Goal: Use online tool/utility: Utilize a website feature to perform a specific function

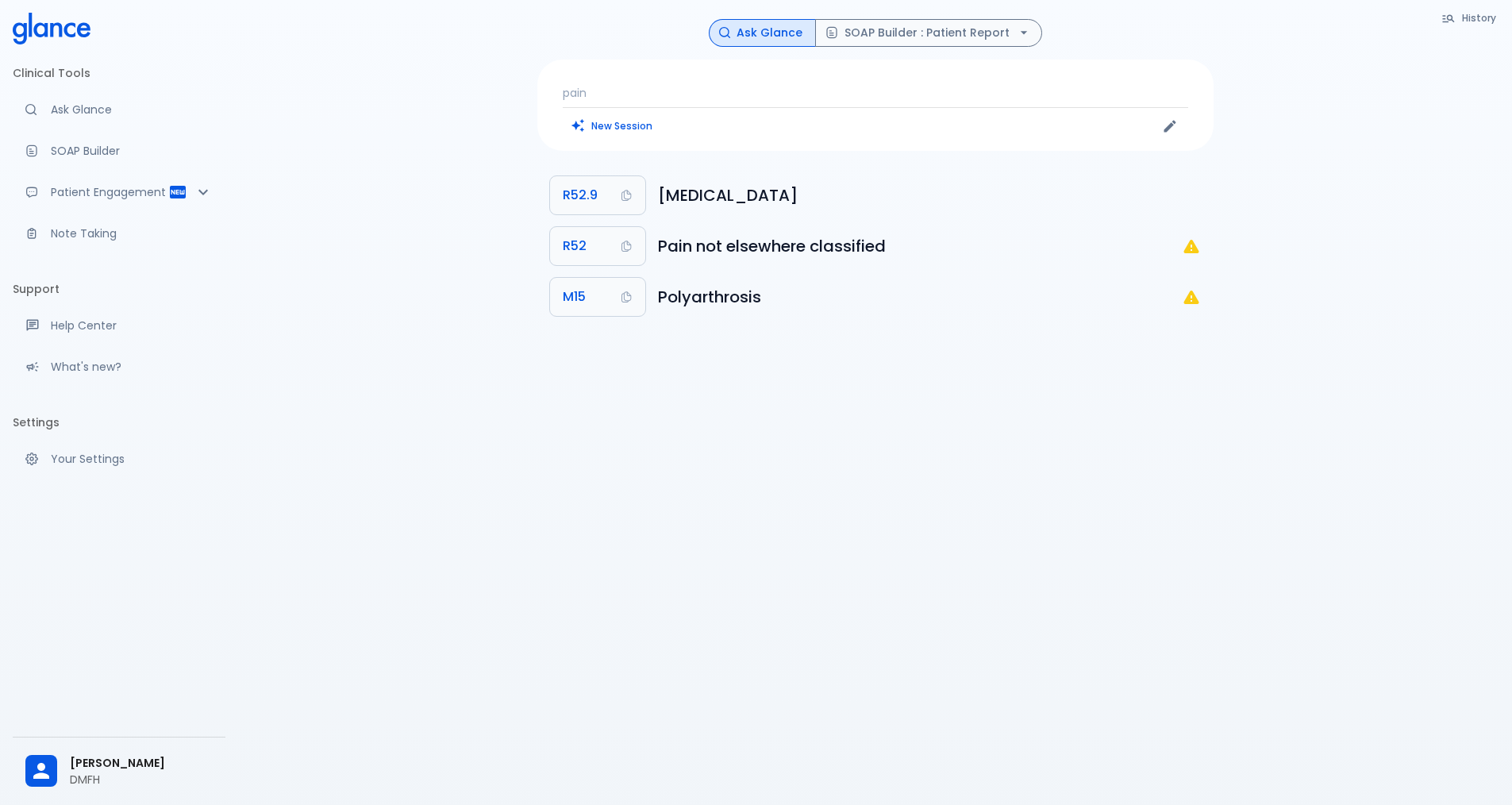
click at [100, 768] on span "[PERSON_NAME]" at bounding box center [141, 763] width 143 height 17
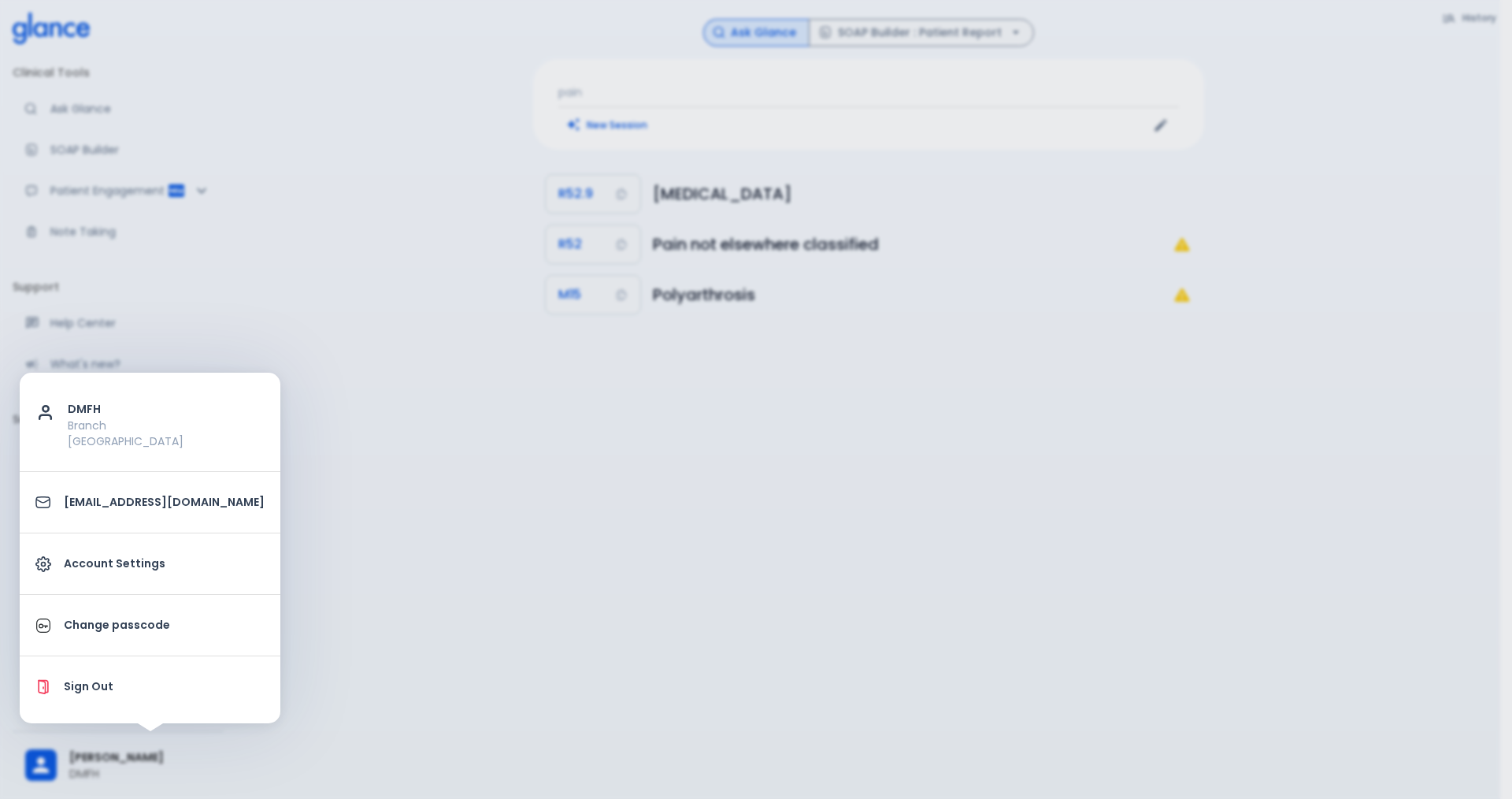
click at [97, 426] on p "Branch" at bounding box center [166, 425] width 197 height 16
click at [148, 565] on p "Account Settings" at bounding box center [164, 563] width 201 height 17
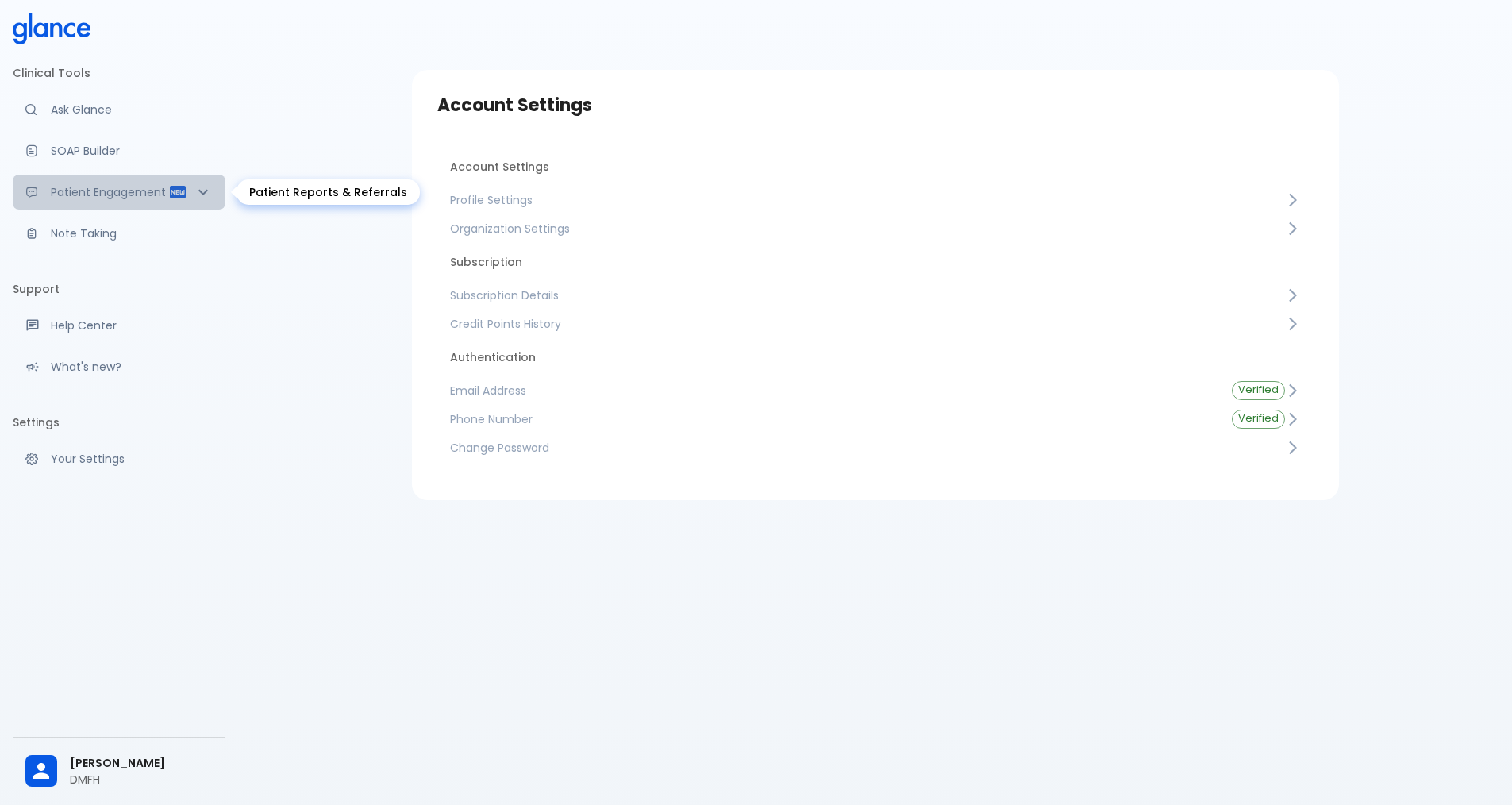
click at [188, 190] on div "Patient Engagement" at bounding box center [118, 193] width 212 height 35
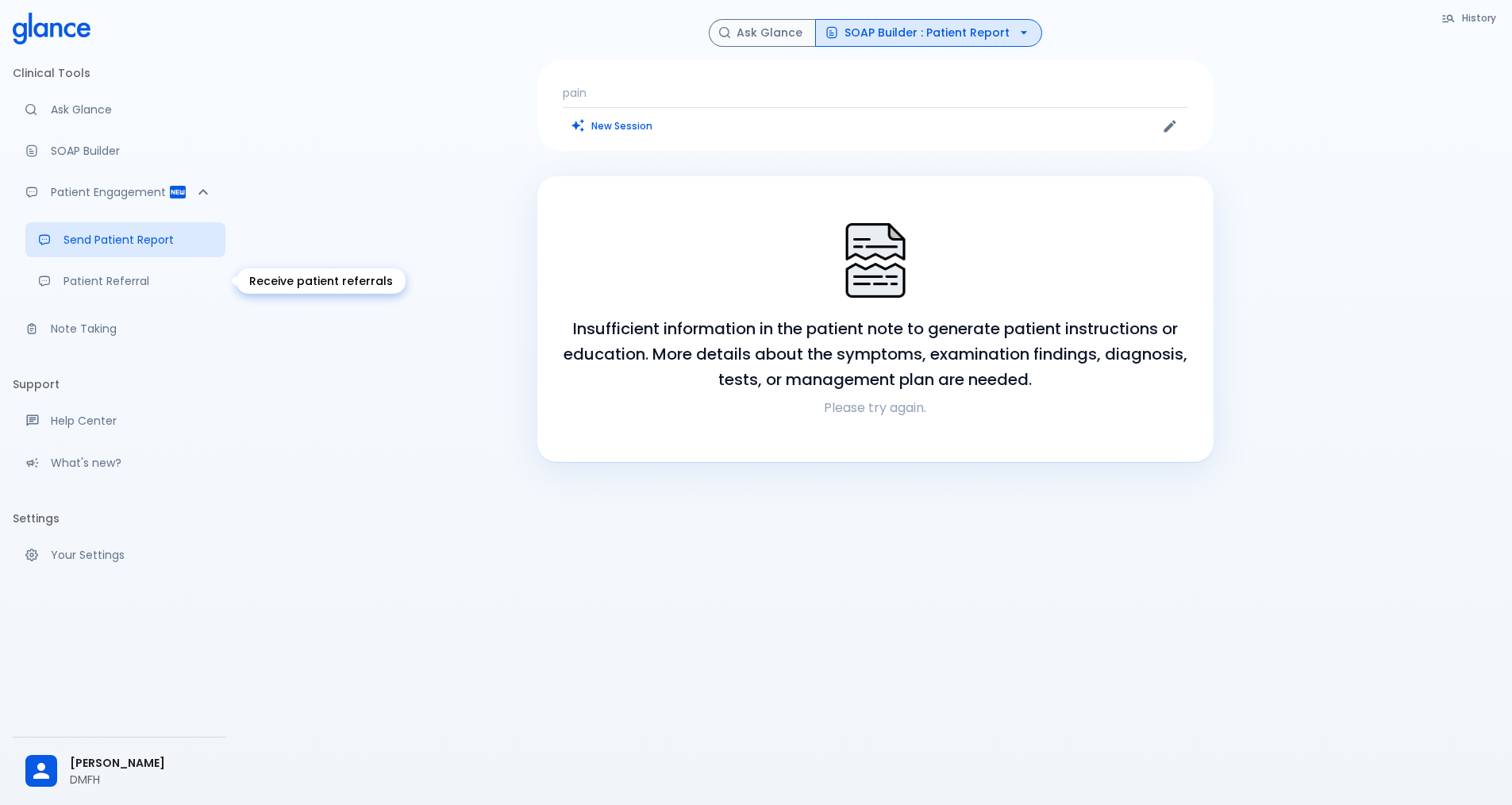
click at [117, 285] on p "Patient Referral" at bounding box center [138, 281] width 150 height 16
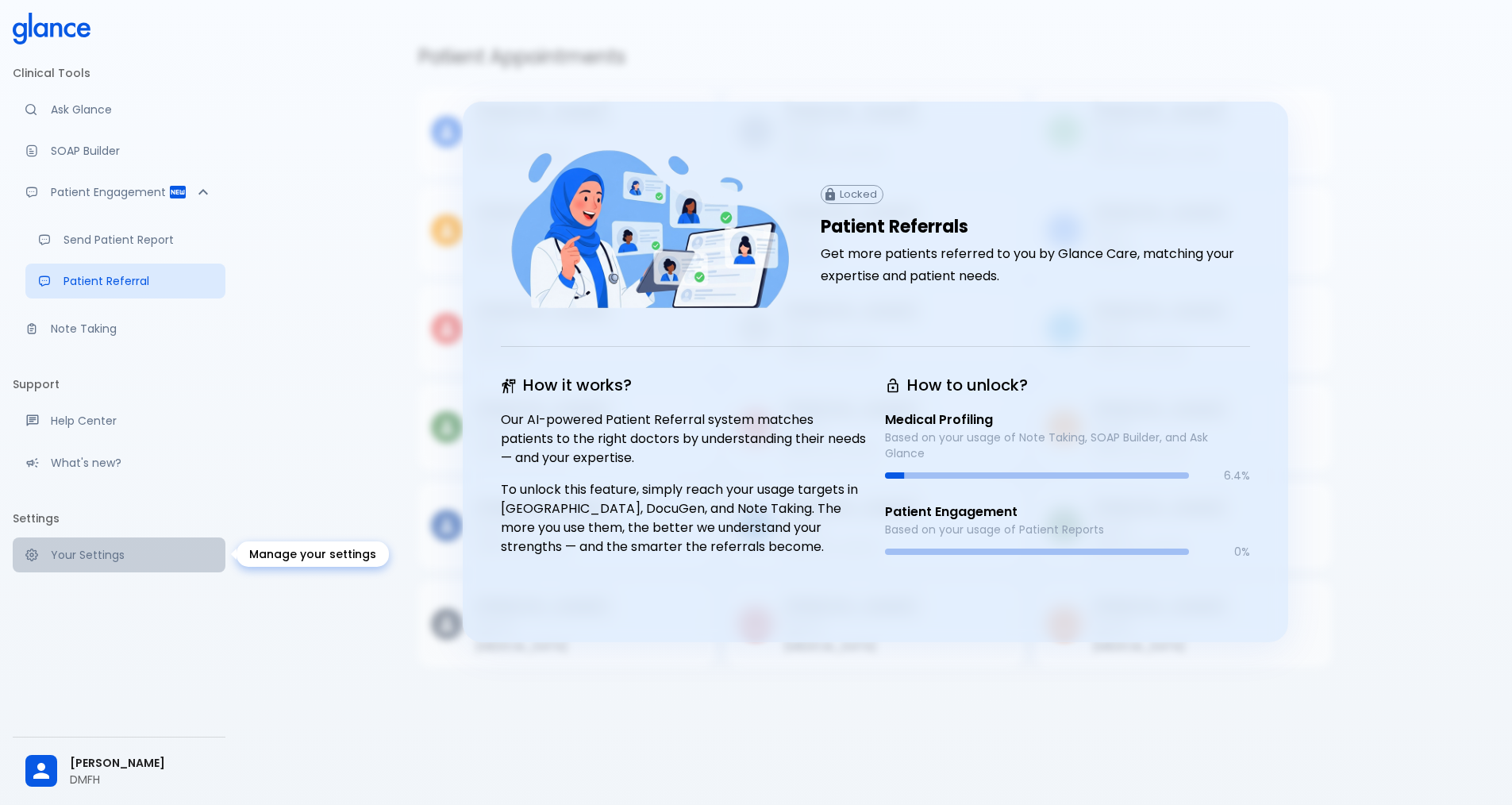
click at [99, 551] on p "Your Settings" at bounding box center [132, 555] width 162 height 16
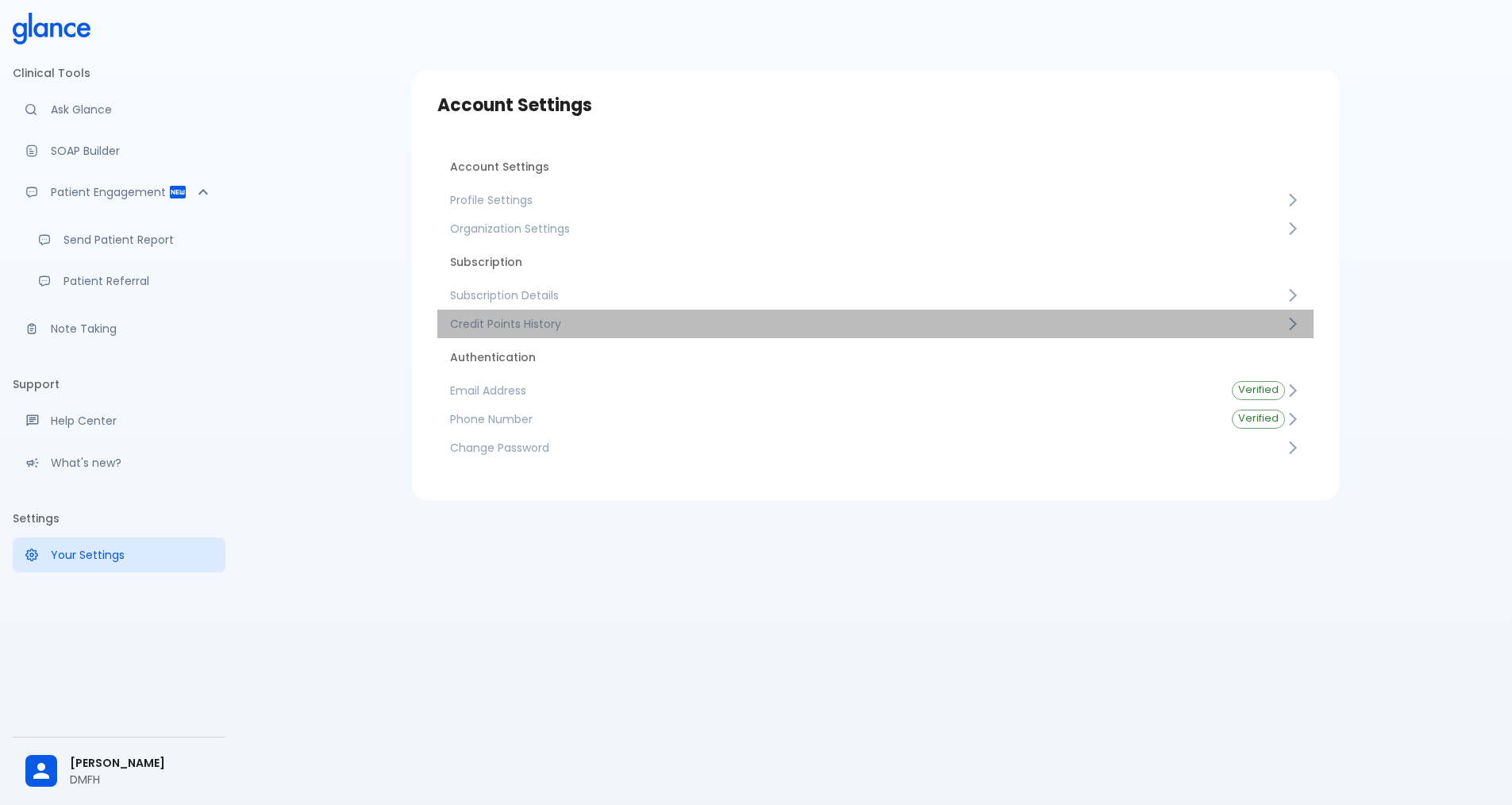
click at [523, 326] on span "Credit Points History" at bounding box center [867, 324] width 835 height 16
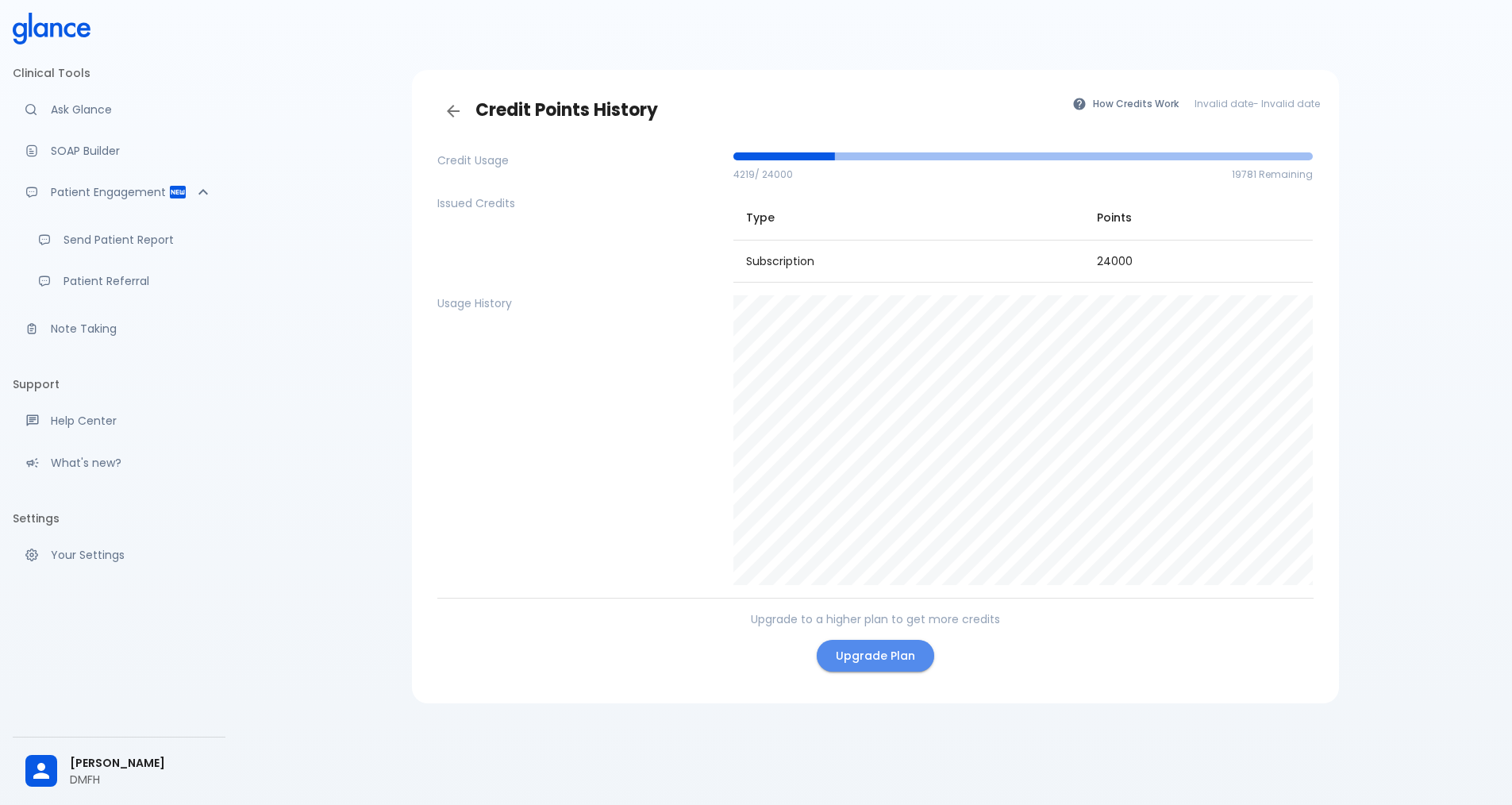
click at [877, 655] on link "Upgrade Plan" at bounding box center [875, 655] width 117 height 32
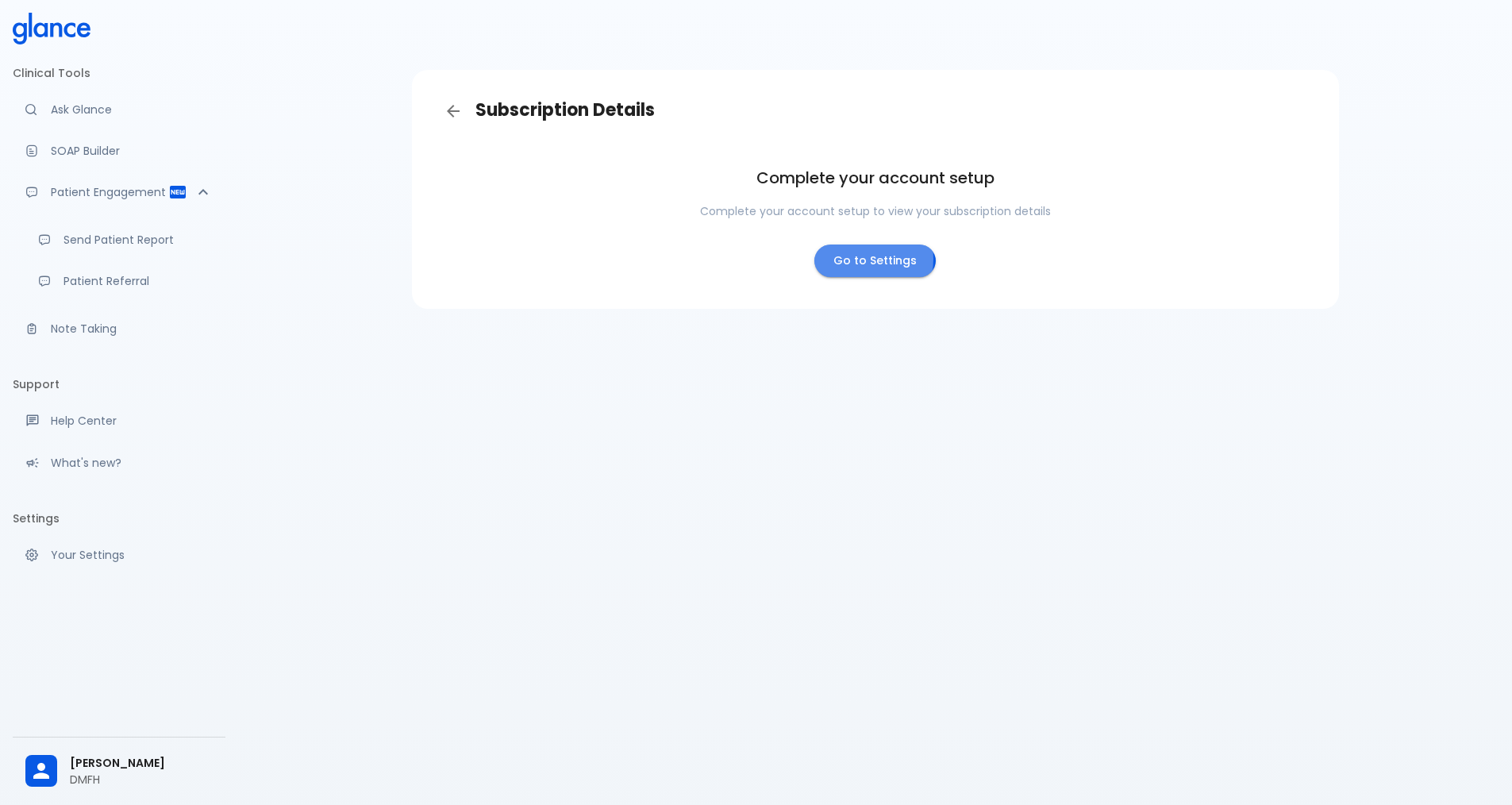
click at [854, 259] on link "Go to Settings" at bounding box center [874, 260] width 121 height 32
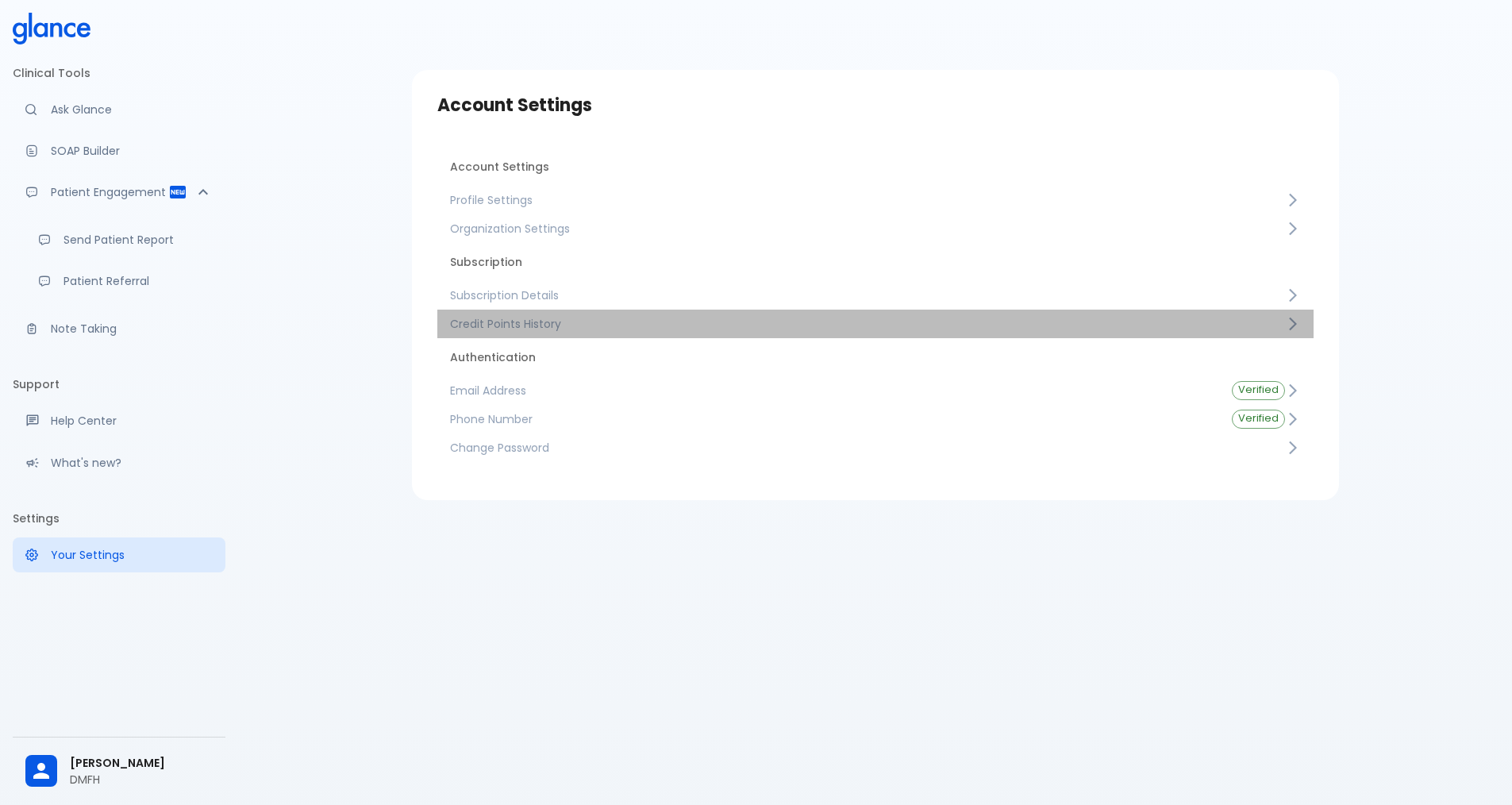
click at [499, 322] on span "Credit Points History" at bounding box center [867, 324] width 835 height 16
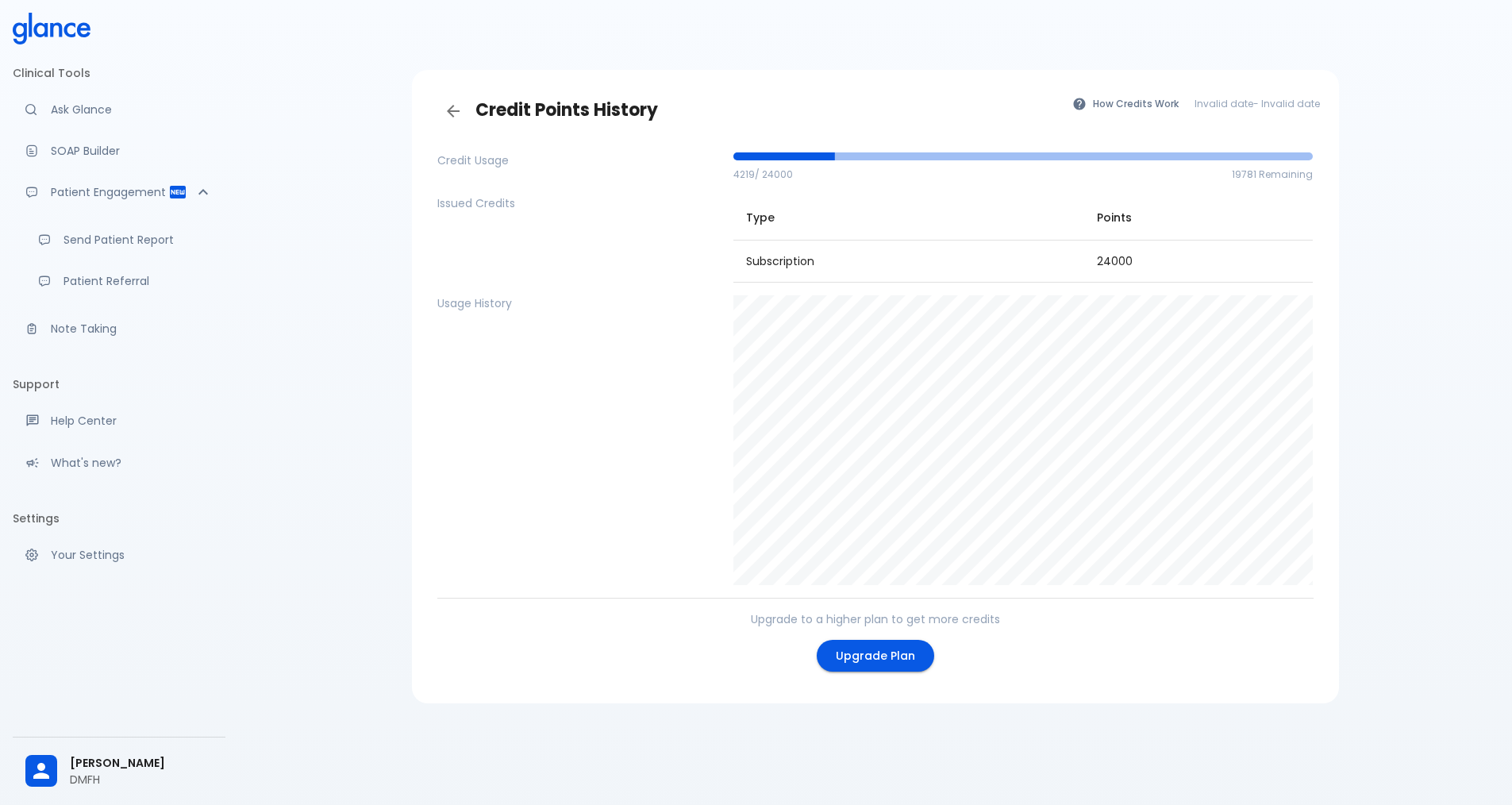
click at [1114, 100] on button "How Credits Work" at bounding box center [1126, 104] width 124 height 23
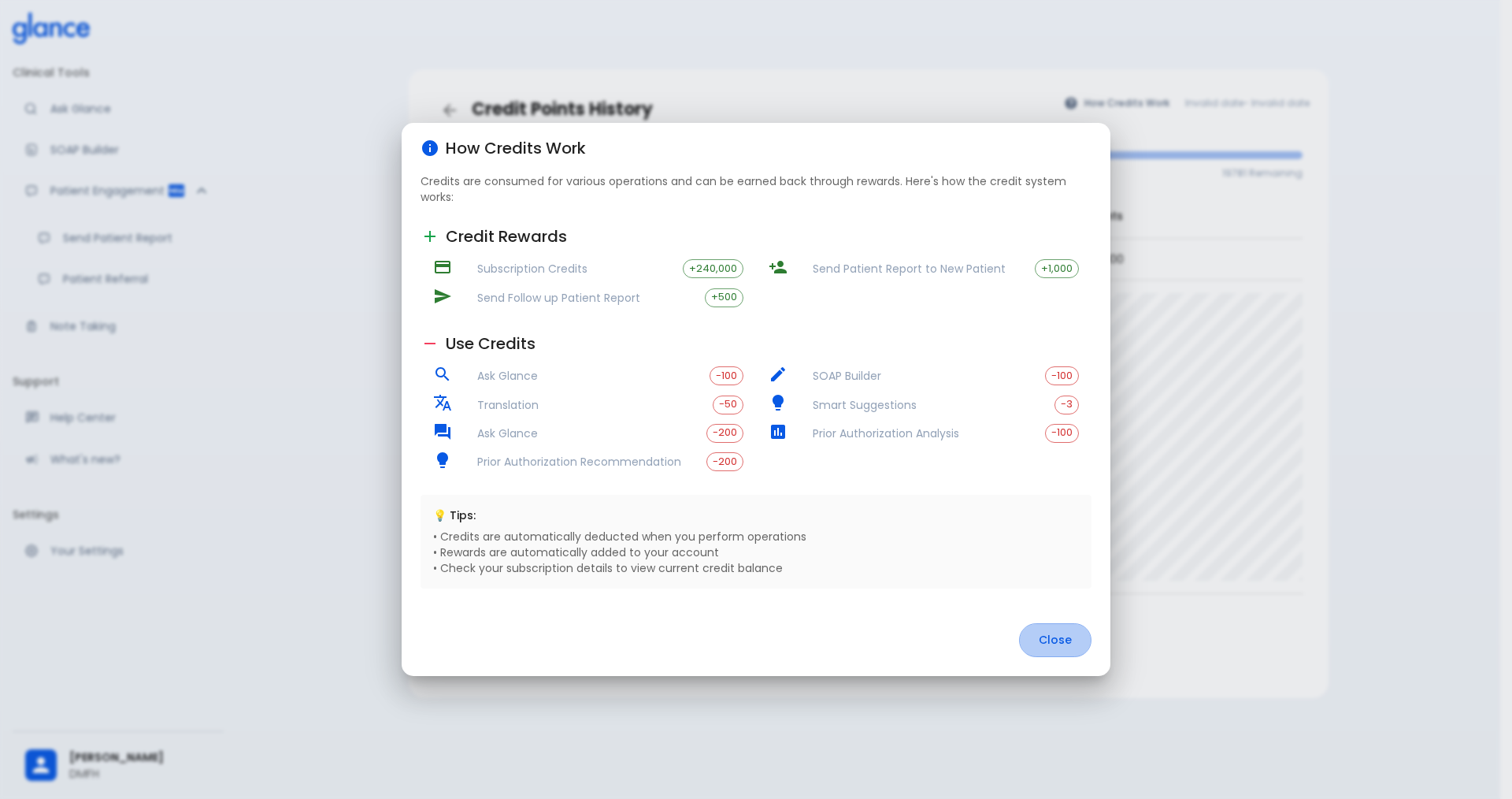
click at [1043, 646] on button "Close" at bounding box center [1055, 640] width 73 height 34
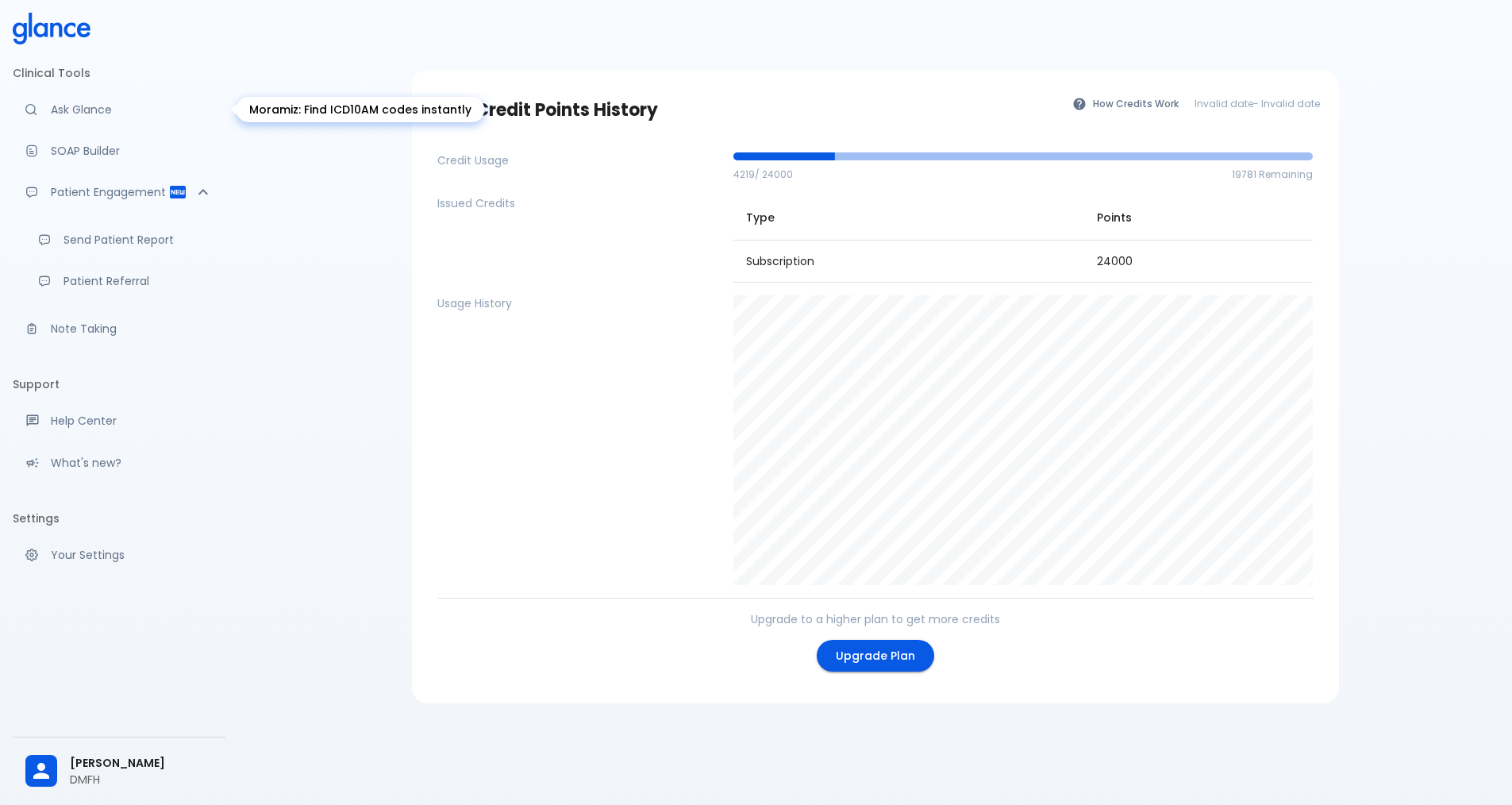
click at [121, 112] on p "Ask Glance" at bounding box center [132, 110] width 162 height 16
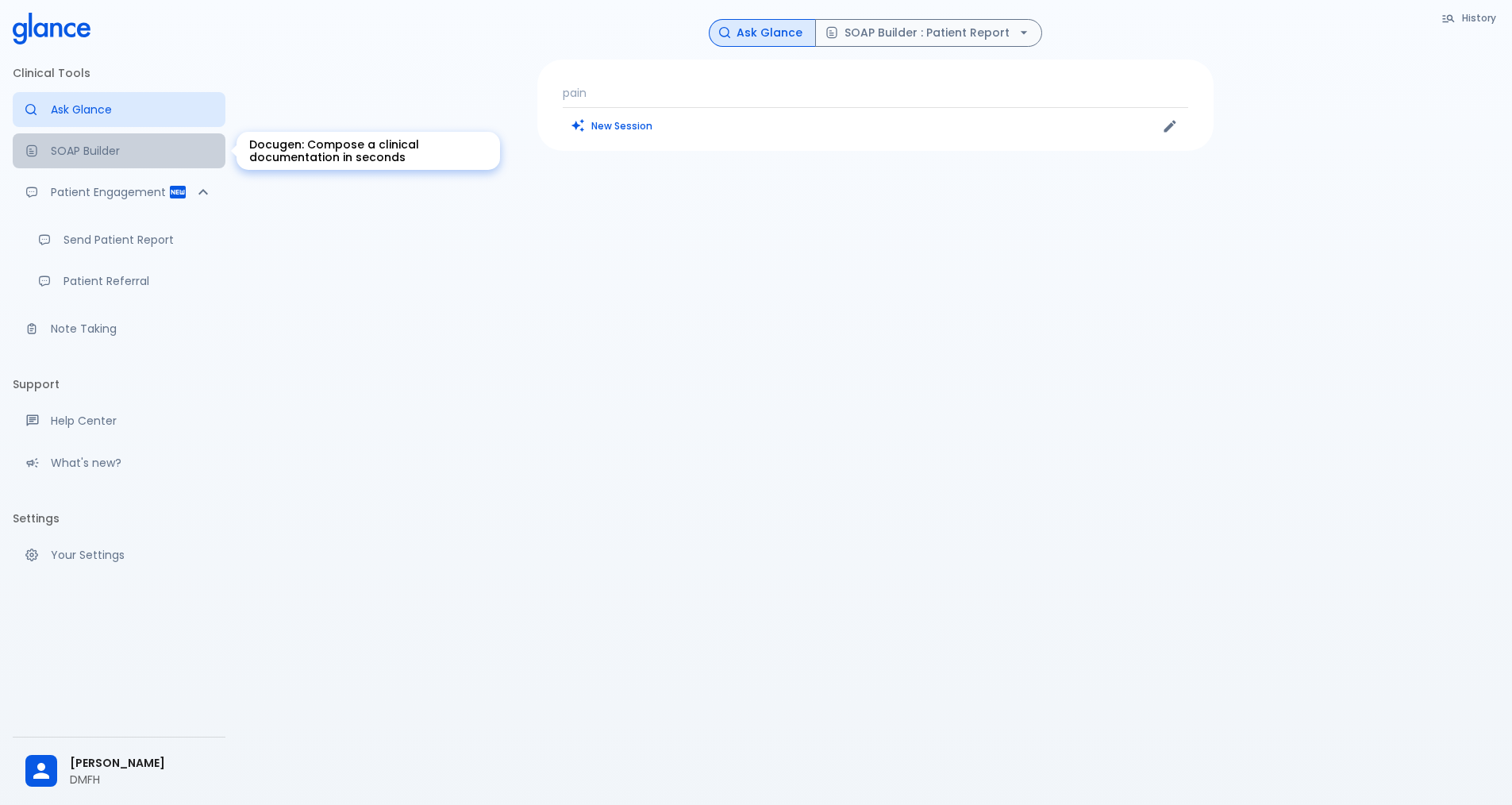
click at [120, 146] on p "SOAP Builder" at bounding box center [132, 151] width 162 height 16
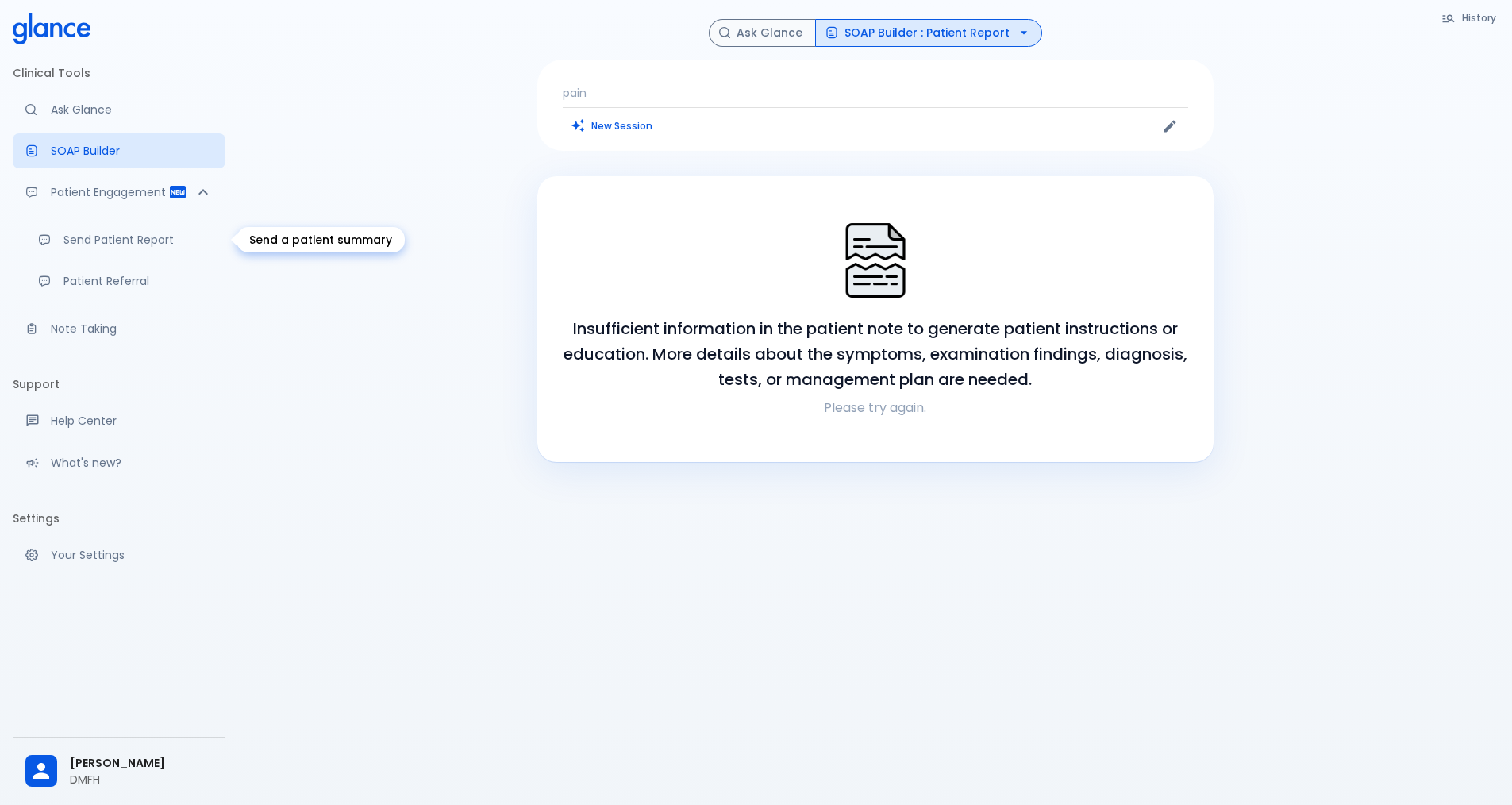
click at [145, 241] on p "Send Patient Report" at bounding box center [138, 240] width 150 height 16
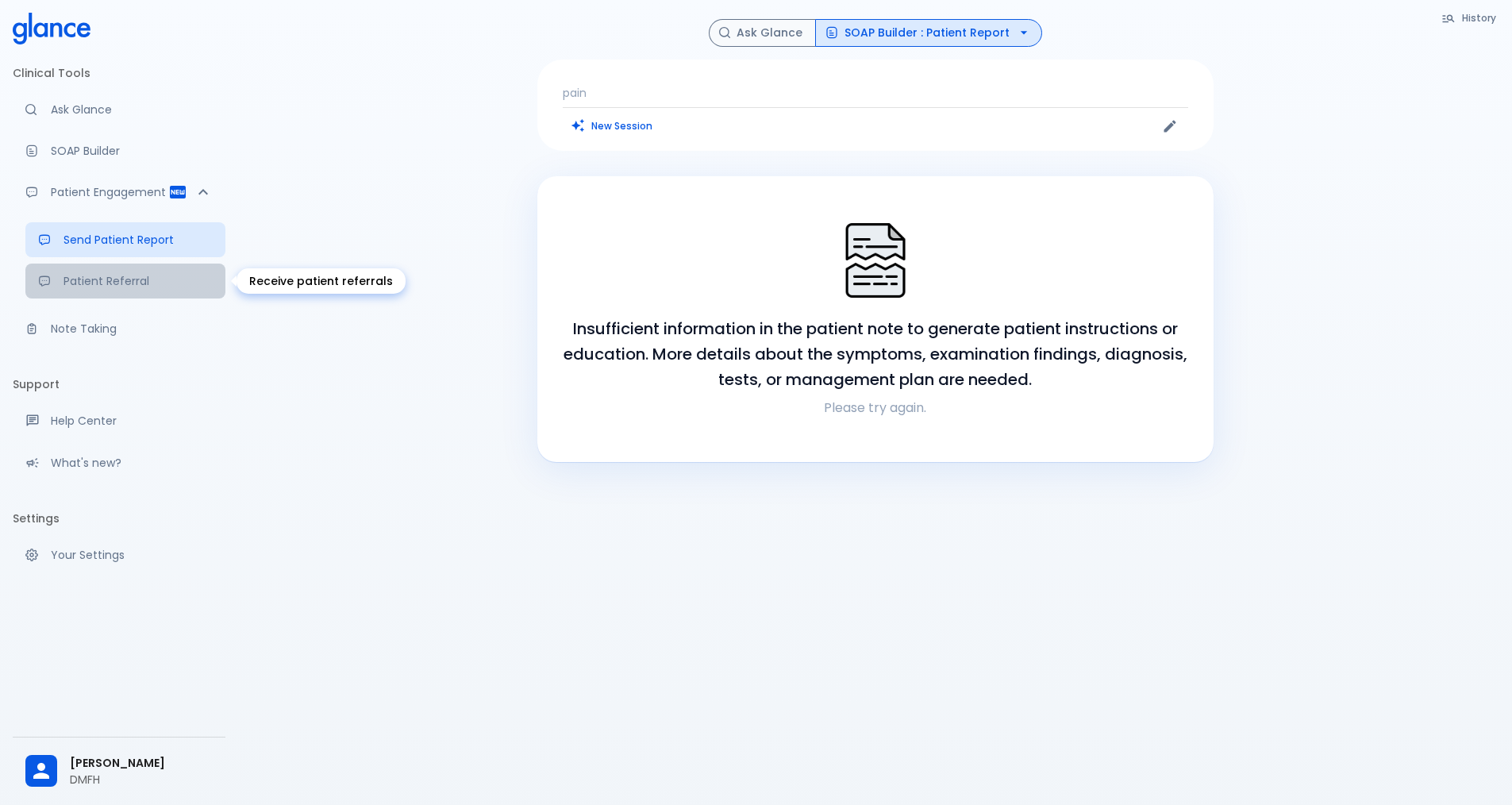
click at [121, 284] on p "Patient Referral" at bounding box center [138, 281] width 150 height 16
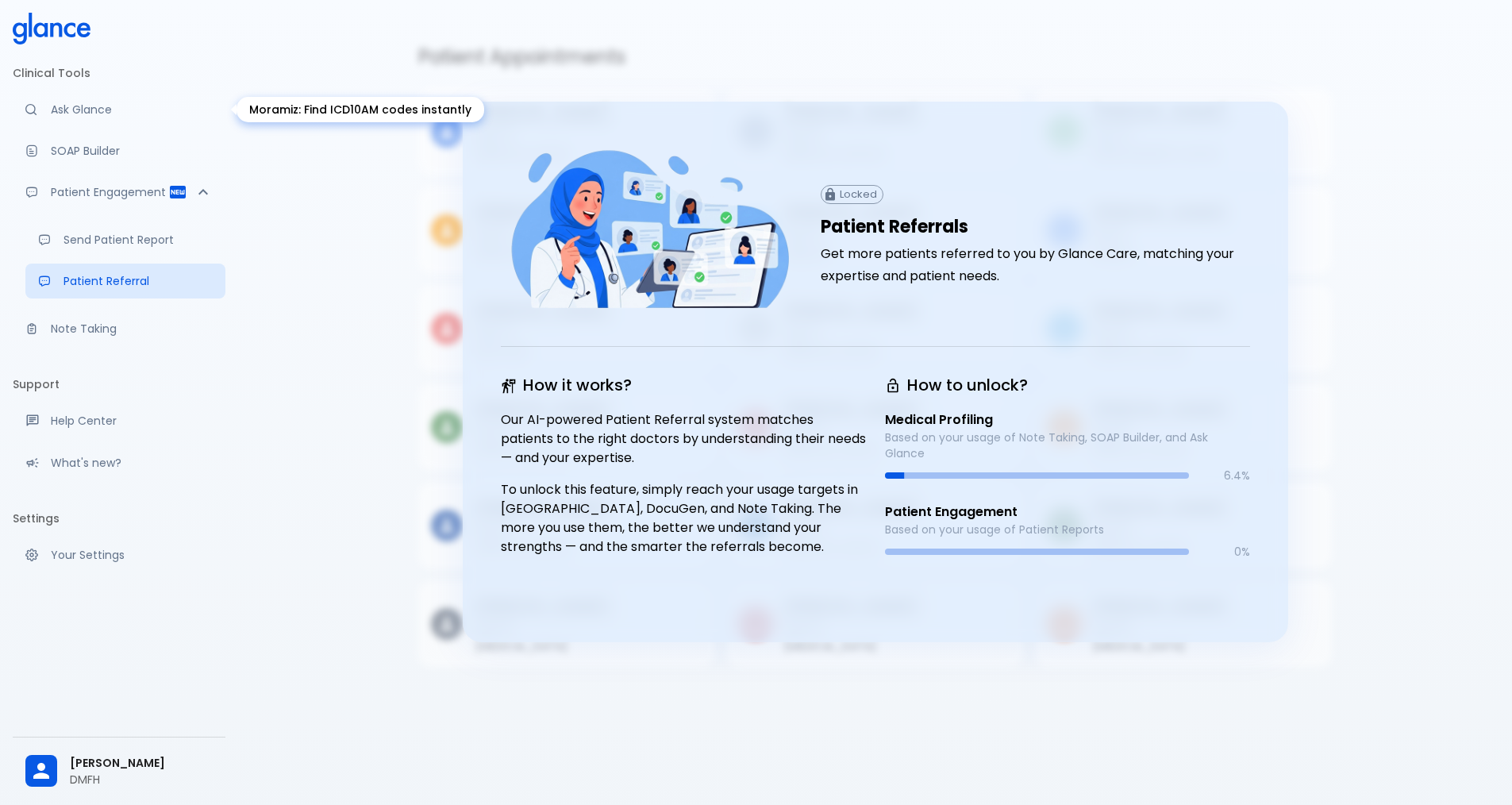
click at [81, 107] on p "Ask Glance" at bounding box center [132, 110] width 162 height 16
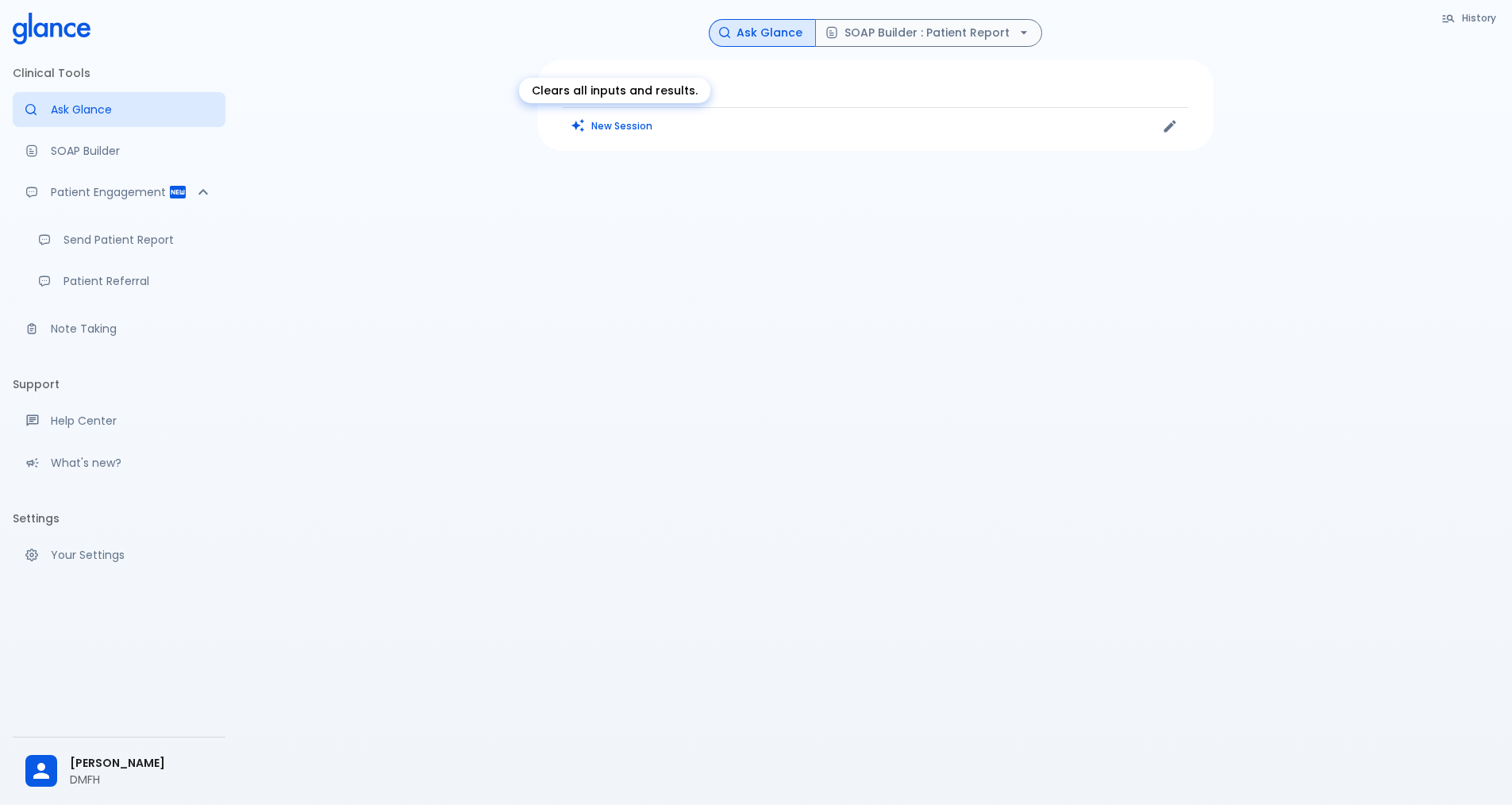
click at [621, 123] on button "New Session" at bounding box center [611, 126] width 99 height 23
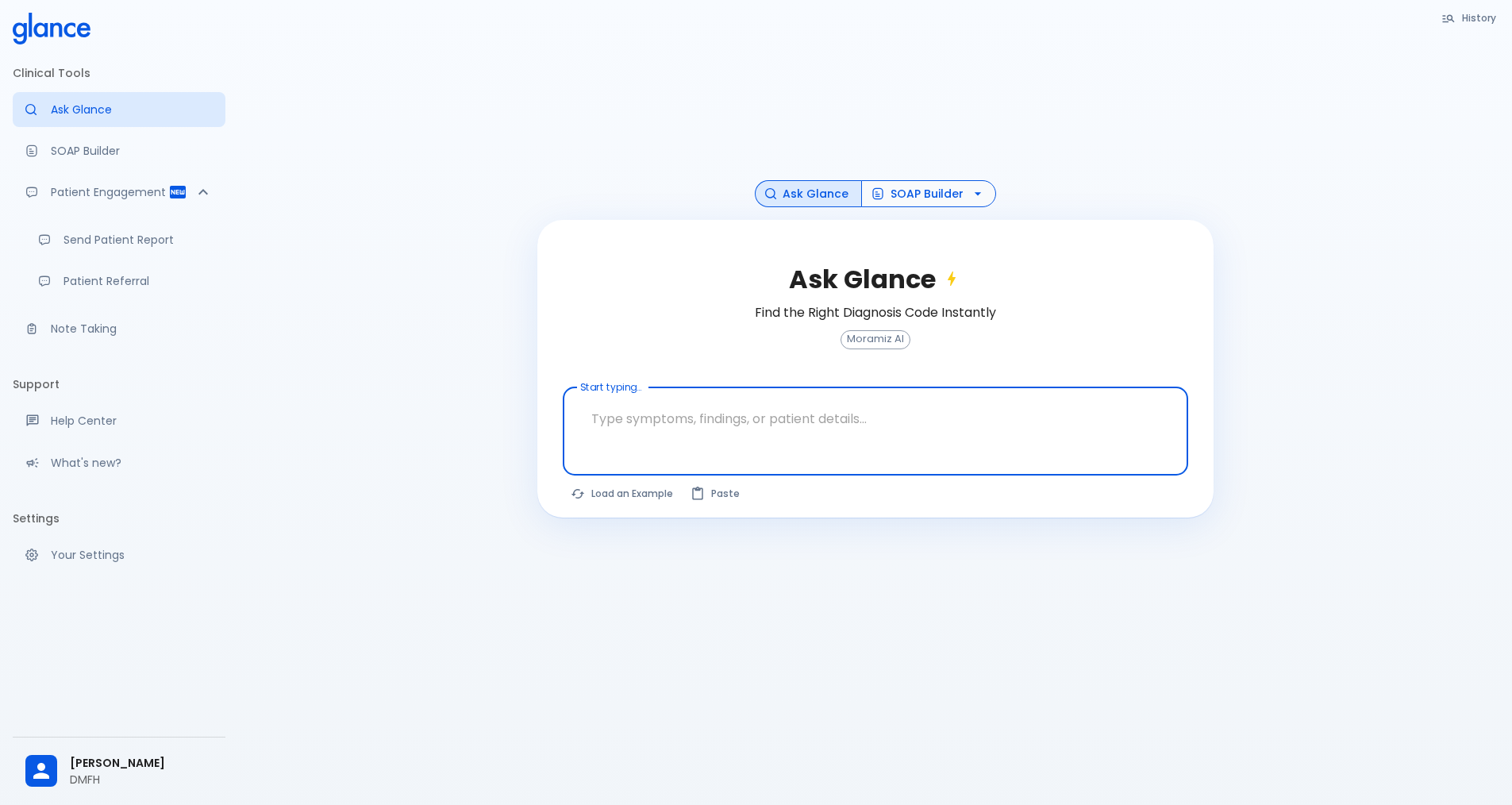
click at [972, 191] on icon "button" at bounding box center [978, 194] width 16 height 16
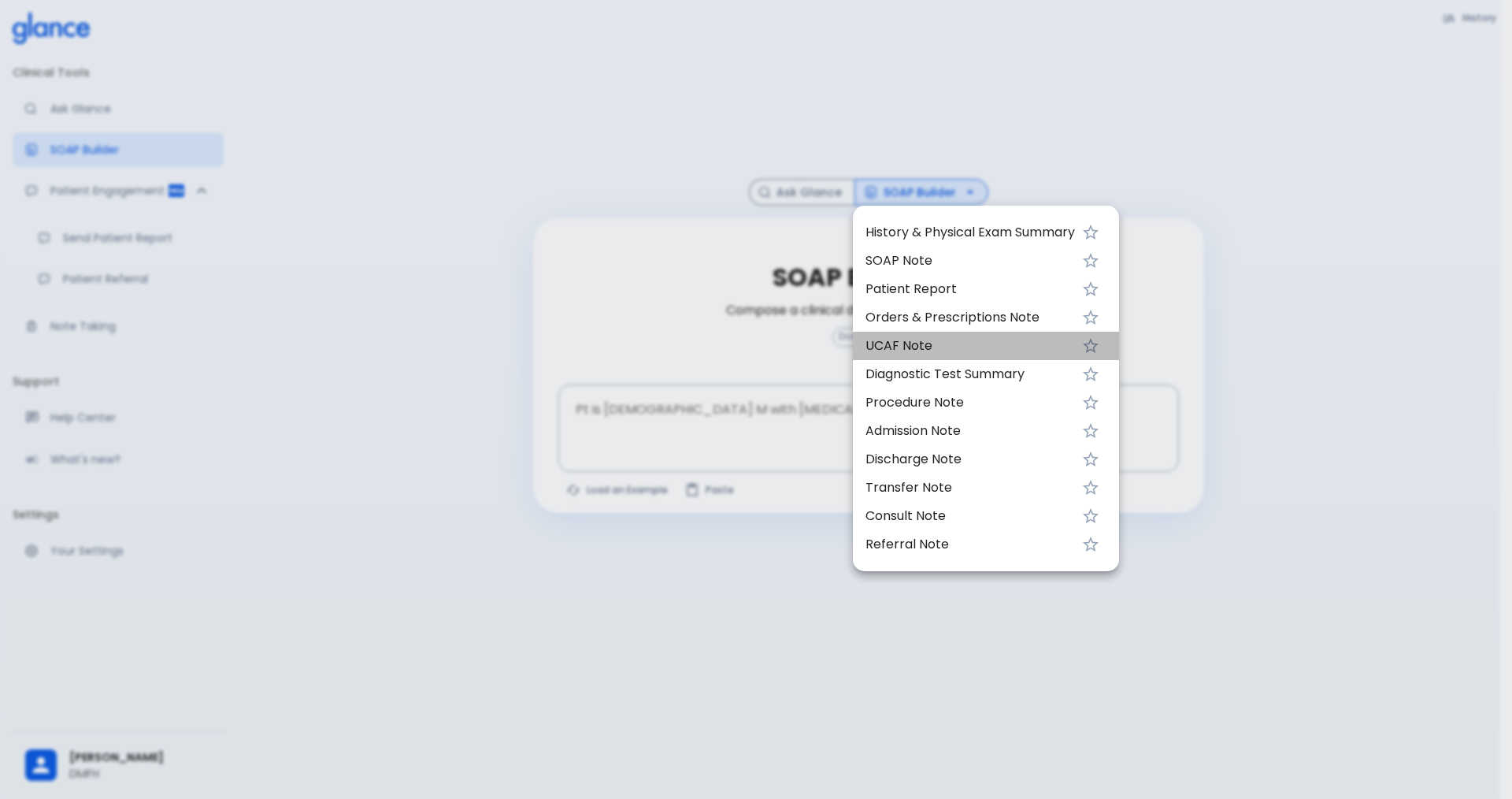
click at [935, 342] on span "UCAF Note" at bounding box center [970, 345] width 210 height 18
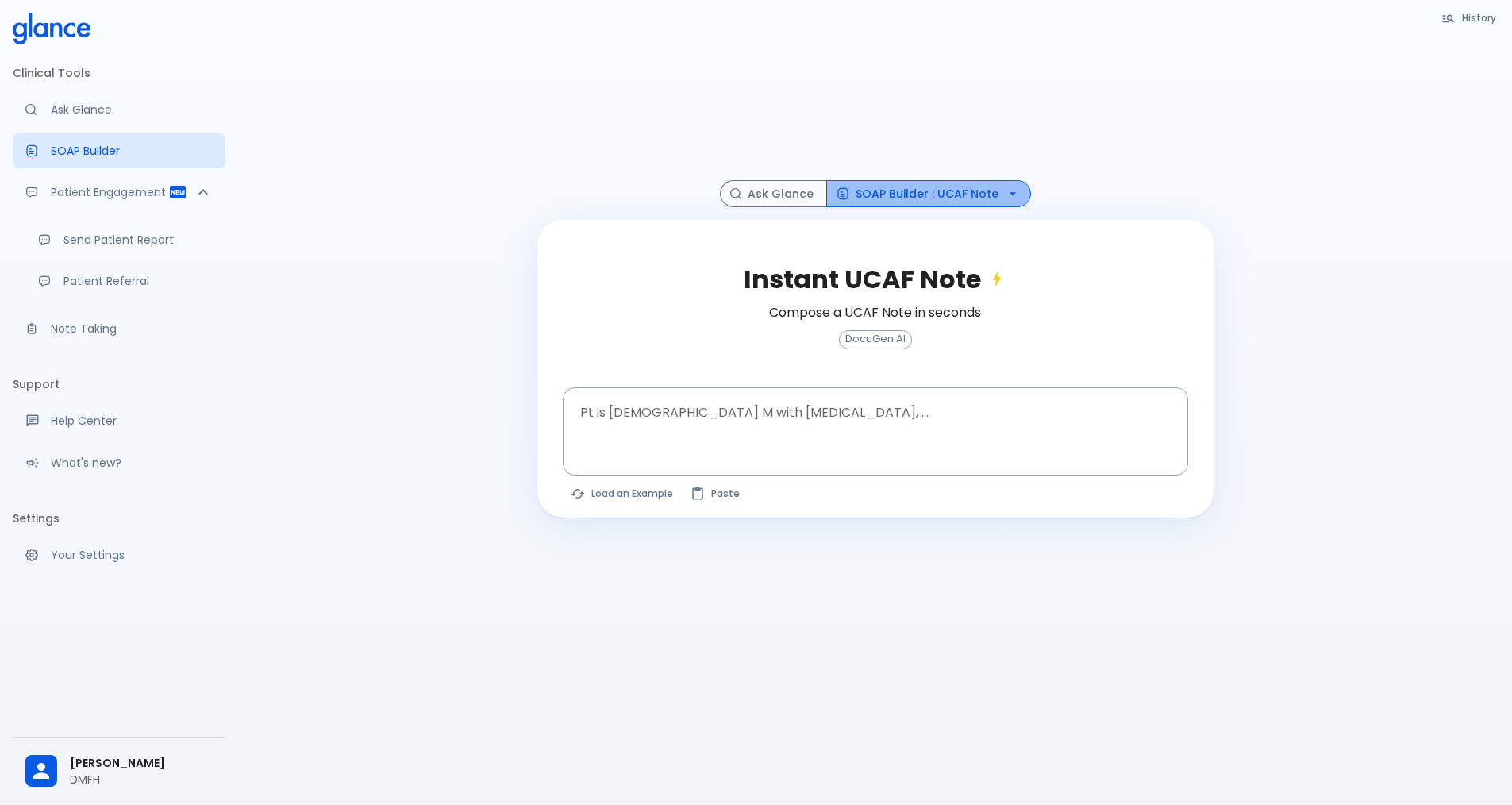
click at [1008, 200] on icon "button" at bounding box center [1012, 194] width 16 height 16
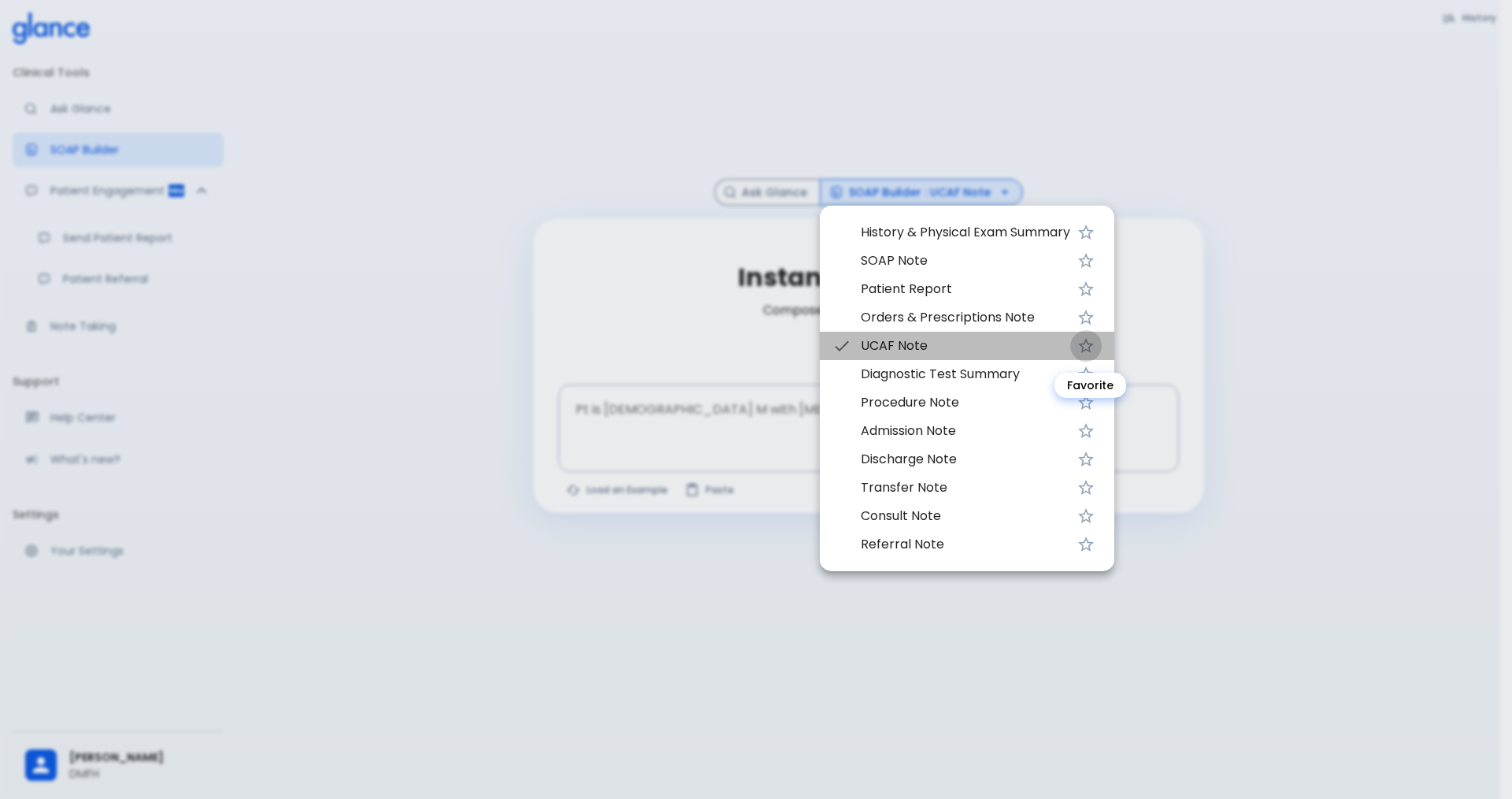
click at [1090, 349] on icon "Favorite" at bounding box center [1085, 345] width 18 height 18
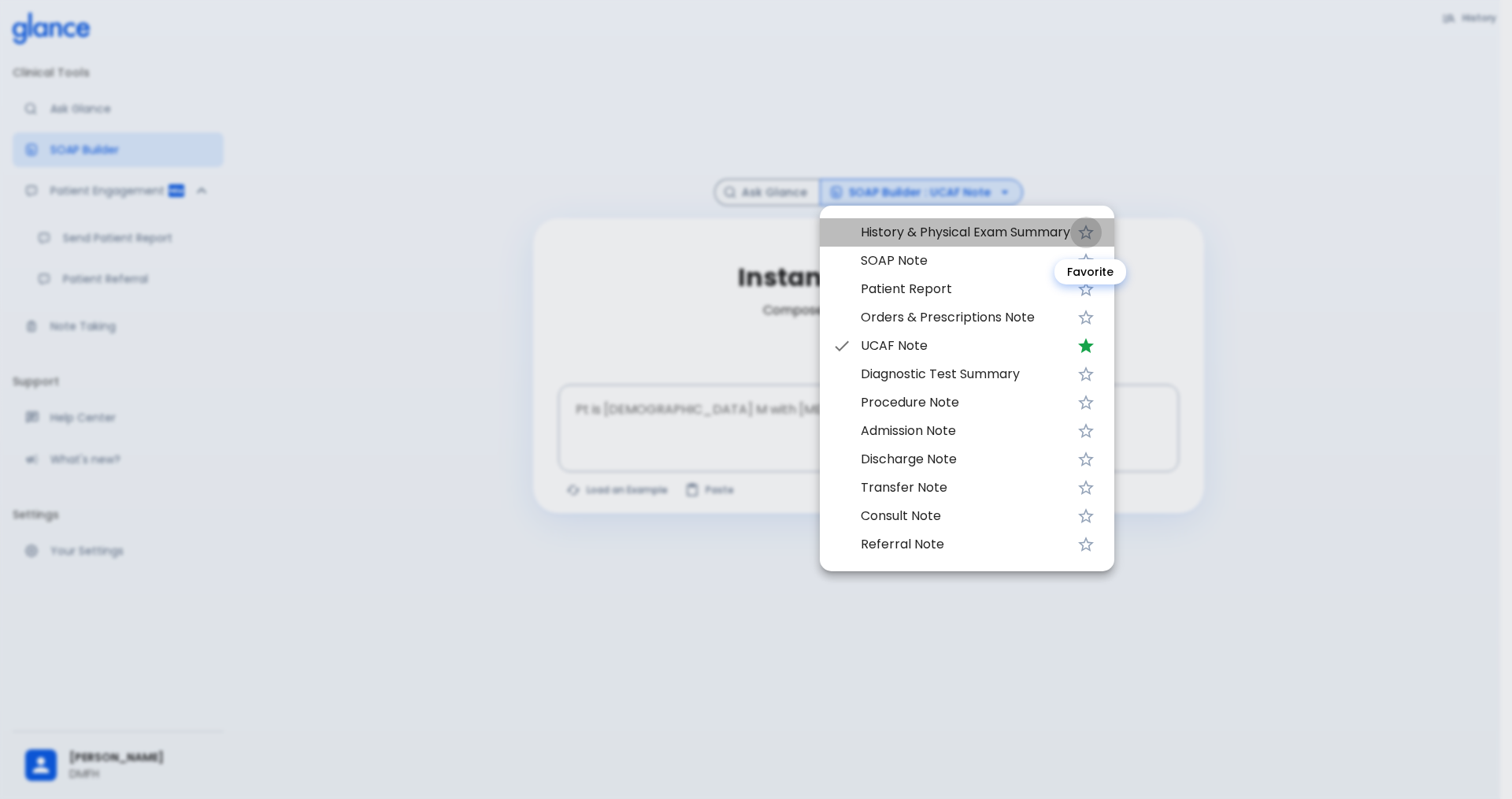
click at [1093, 232] on icon "Favorite" at bounding box center [1085, 232] width 18 height 18
click at [1091, 261] on icon "Favorite" at bounding box center [1085, 260] width 18 height 18
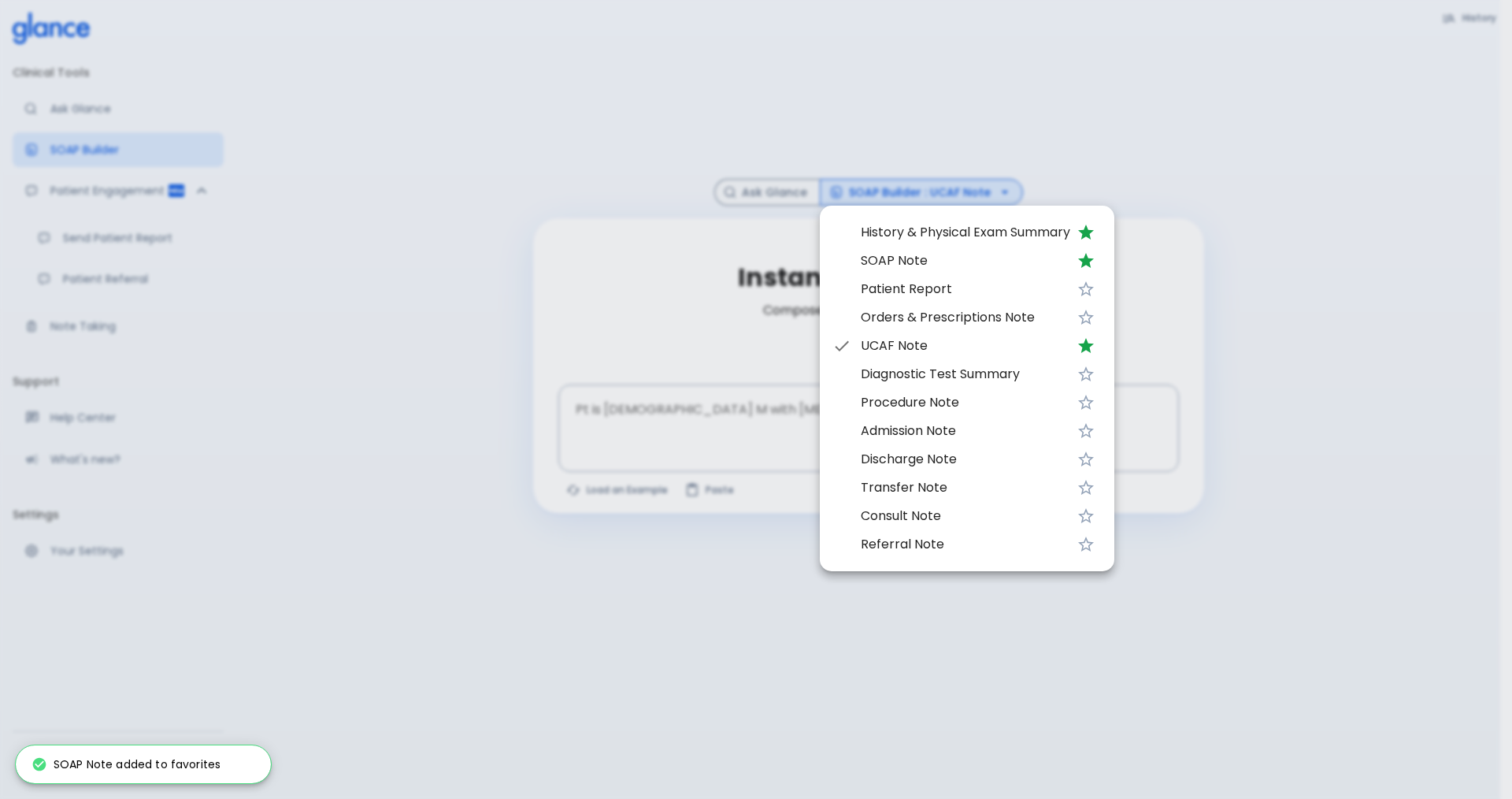
click at [1229, 340] on div at bounding box center [756, 399] width 1512 height 799
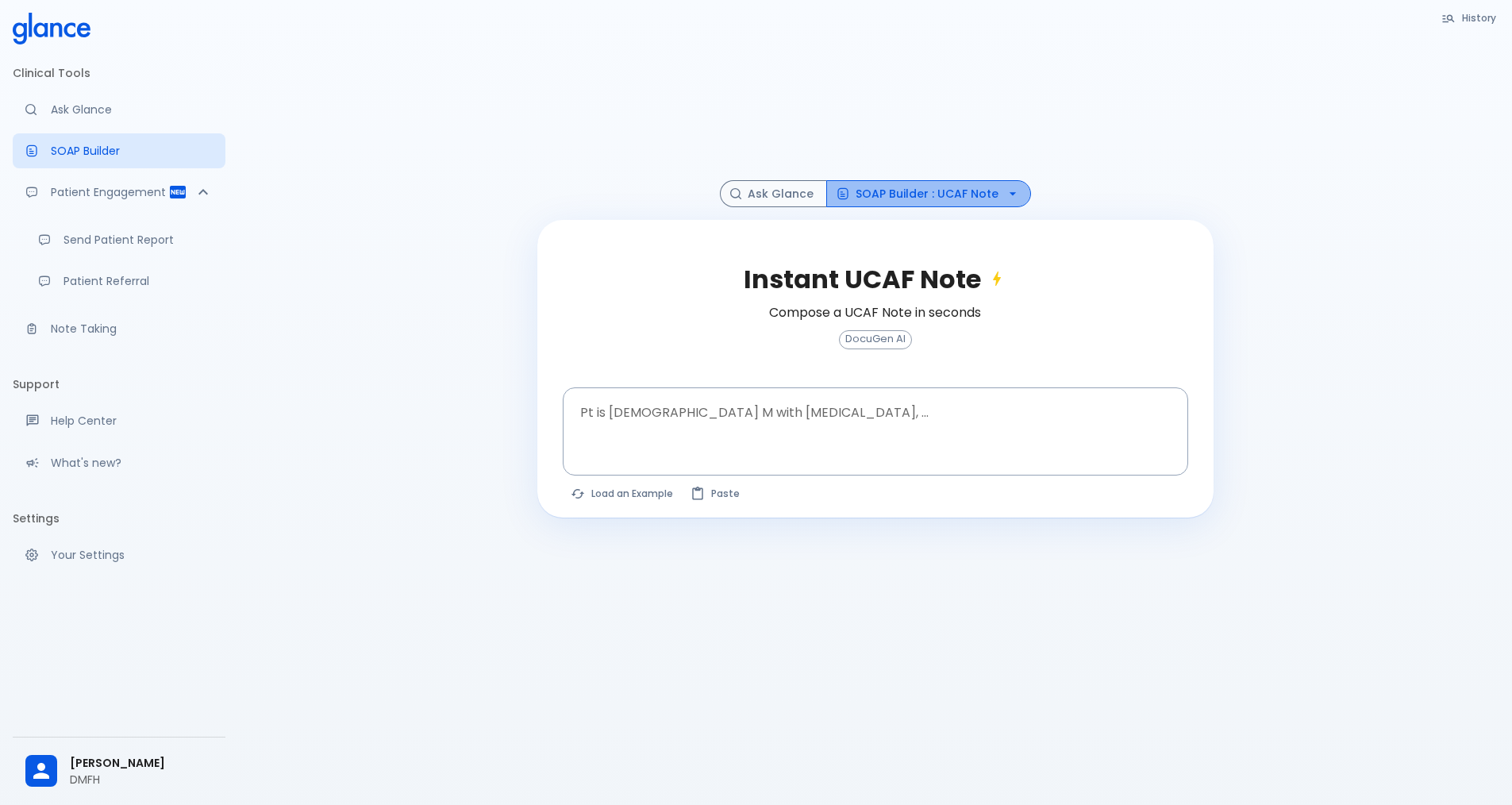
click at [1007, 196] on icon "button" at bounding box center [1012, 194] width 16 height 16
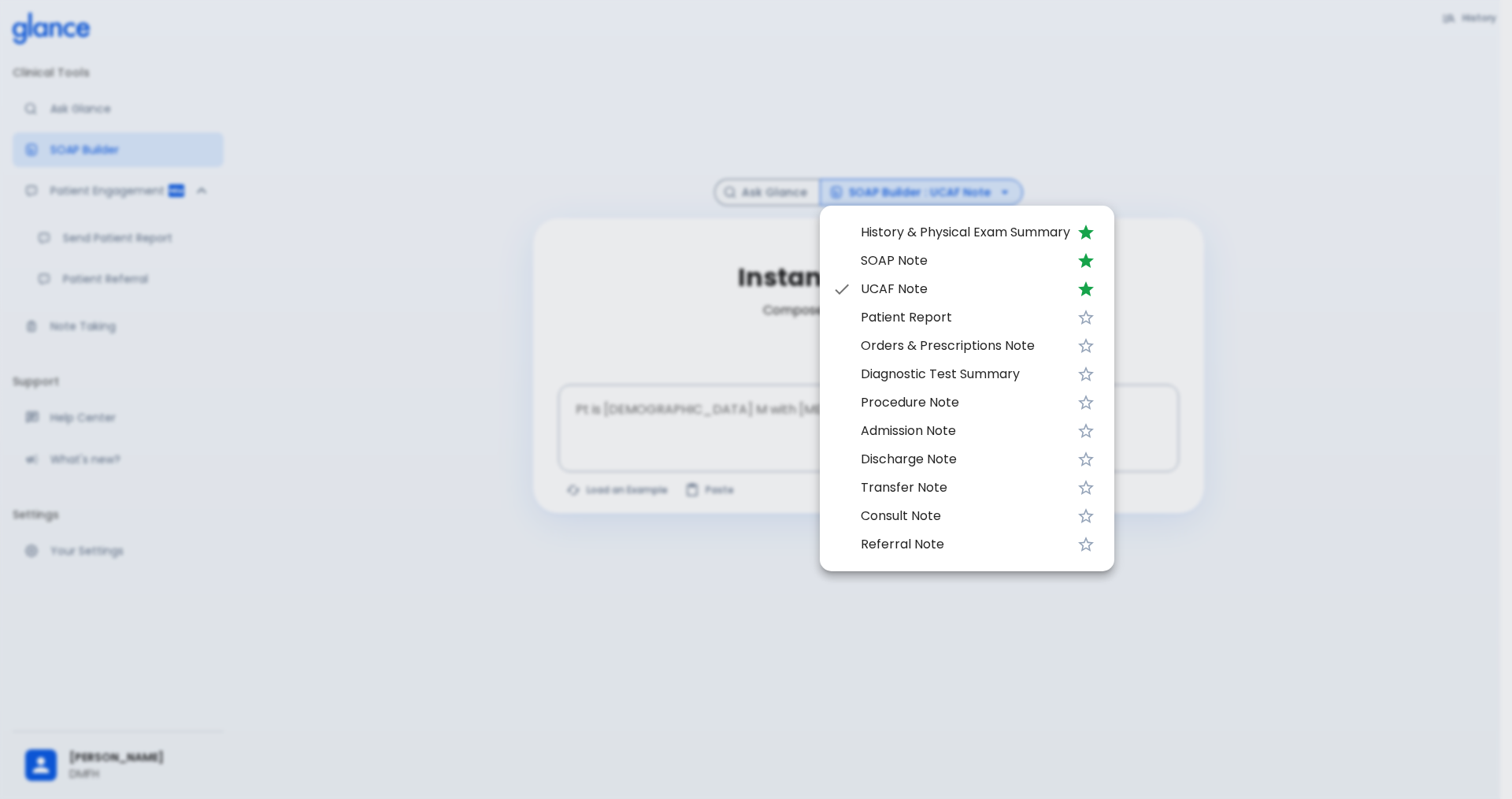
click at [1083, 161] on div at bounding box center [756, 399] width 1512 height 799
